Goal: Task Accomplishment & Management: Manage account settings

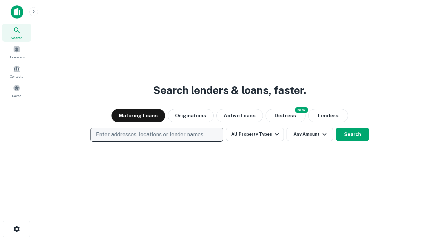
click at [156, 135] on p "Enter addresses, locations or lender names" at bounding box center [150, 135] width 108 height 8
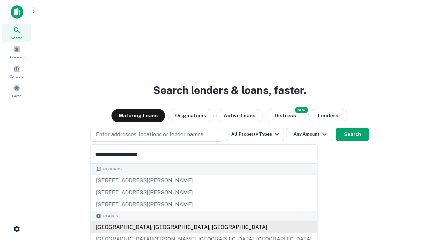
click at [159, 227] on div "Santa Monica, CA, USA" at bounding box center [204, 227] width 227 height 12
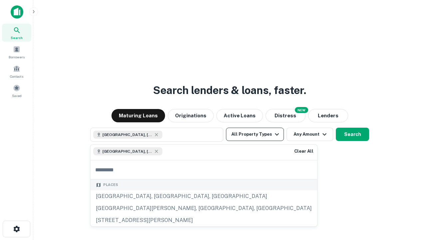
click at [255, 134] on button "All Property Types" at bounding box center [255, 134] width 58 height 13
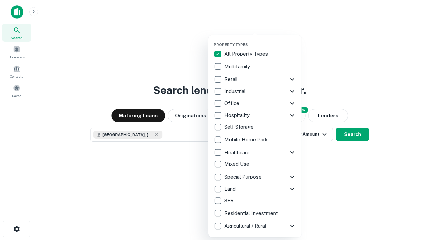
click at [260, 40] on button "button" at bounding box center [260, 40] width 93 height 0
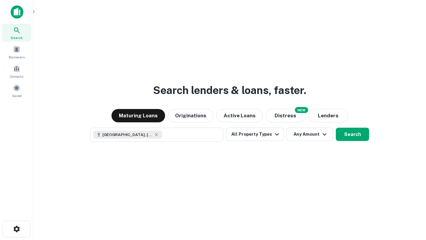
scroll to position [11, 0]
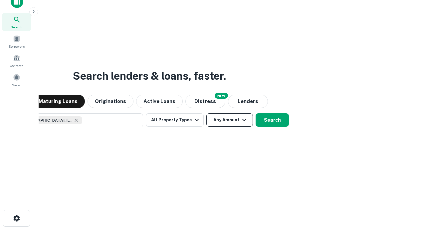
click at [206, 113] on button "Any Amount" at bounding box center [229, 119] width 47 height 13
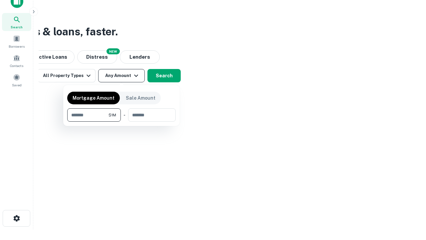
type input "*******"
click at [122, 122] on button "button" at bounding box center [121, 122] width 109 height 0
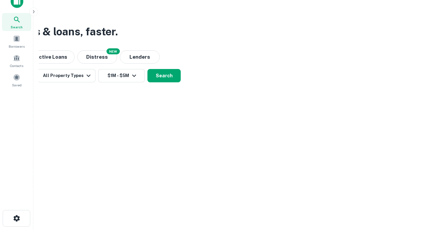
scroll to position [11, 0]
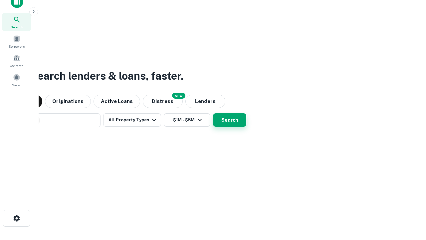
click at [213, 113] on button "Search" at bounding box center [229, 119] width 33 height 13
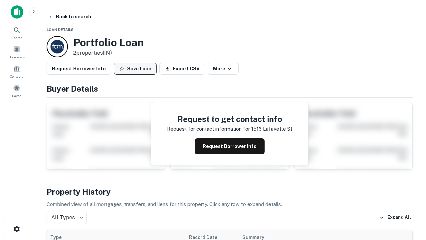
click at [135, 69] on button "Save Loan" at bounding box center [135, 69] width 43 height 12
